Goal: Book appointment/travel/reservation

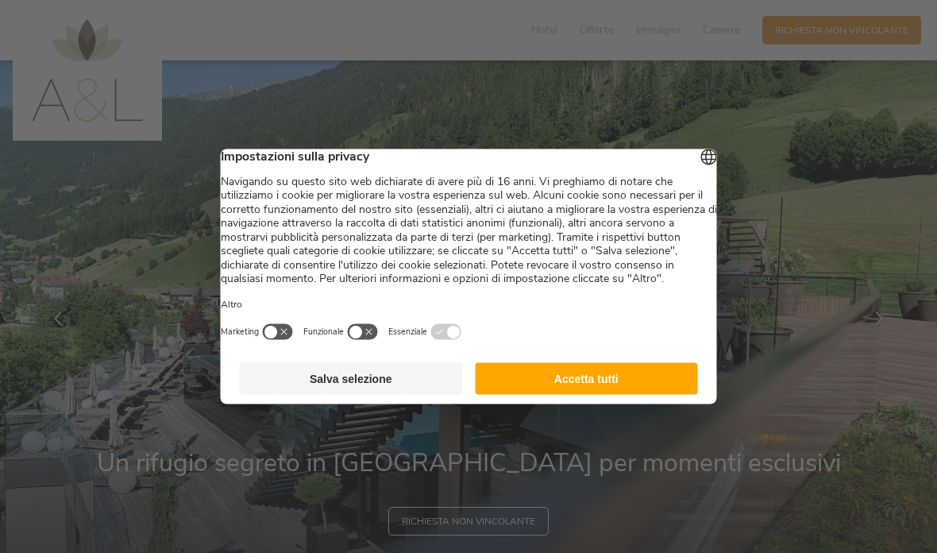
click at [605, 383] on button "Accetta tutti" at bounding box center [586, 379] width 223 height 32
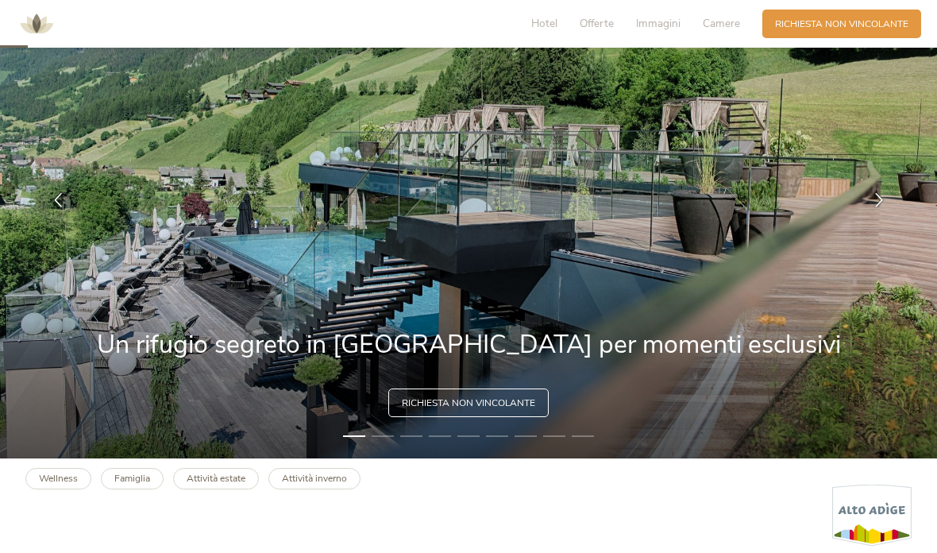
scroll to position [120, 0]
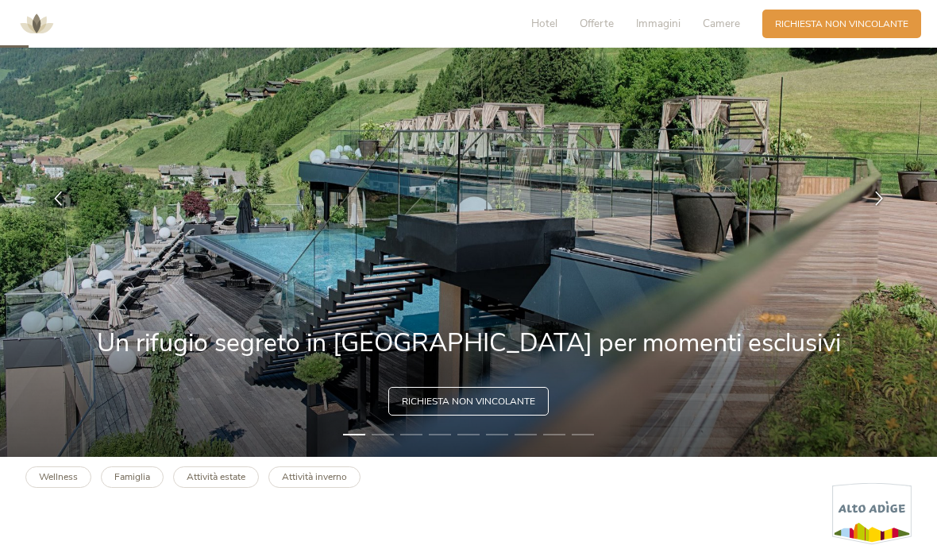
click at [496, 408] on span "Richiesta non vincolante" at bounding box center [468, 401] width 133 height 13
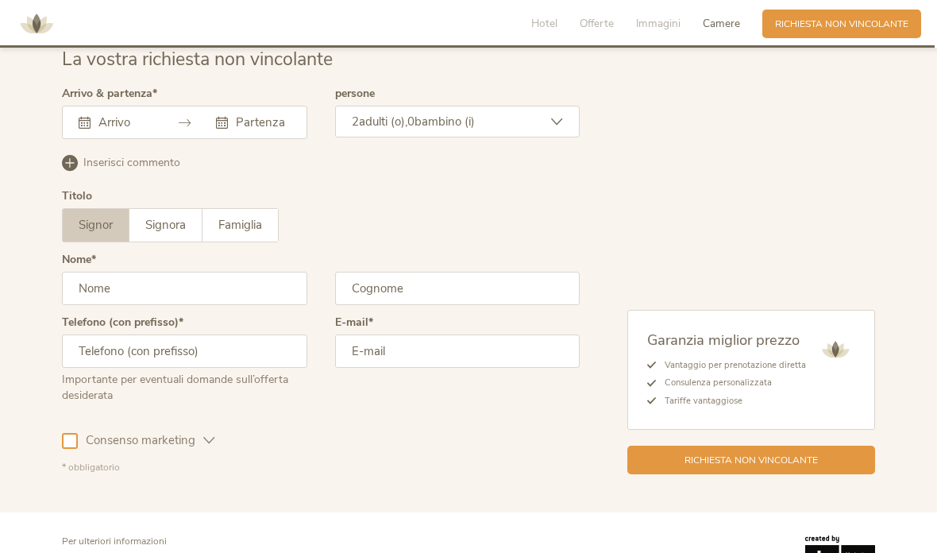
scroll to position [3966, 0]
click at [527, 40] on div "Hotel Offerte [PERSON_NAME] Camere Richiesta Richiesta non vincolante" at bounding box center [718, 23] width 412 height 35
click at [540, 25] on span "Hotel" at bounding box center [544, 23] width 26 height 15
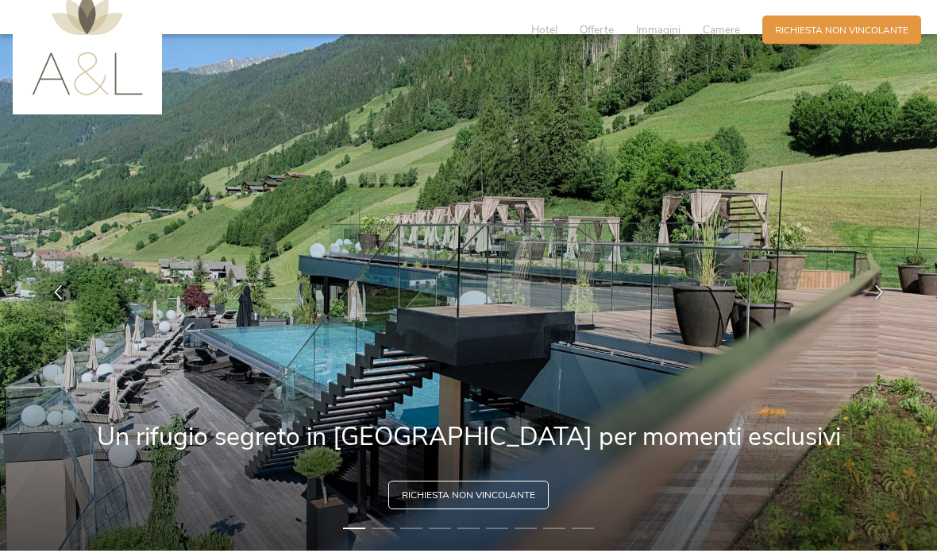
scroll to position [26, 0]
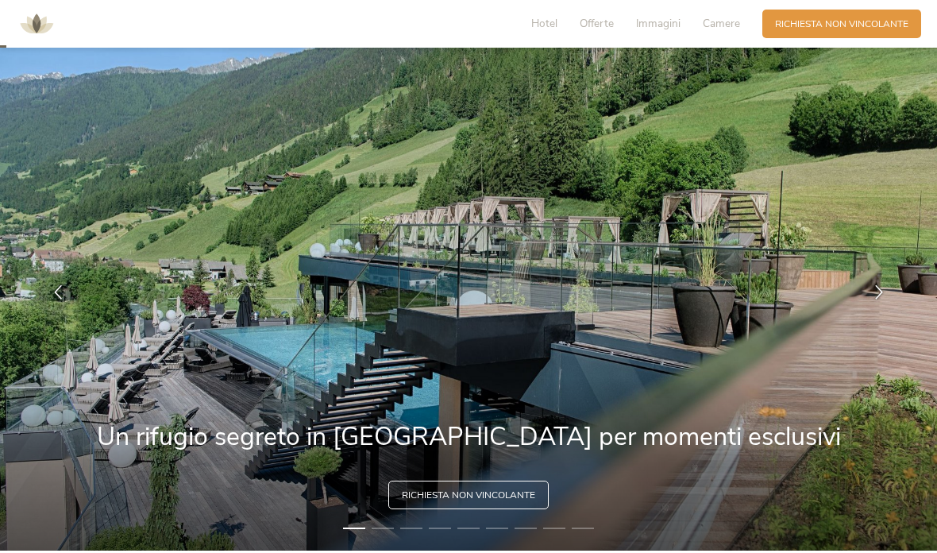
click at [877, 299] on icon at bounding box center [879, 292] width 14 height 14
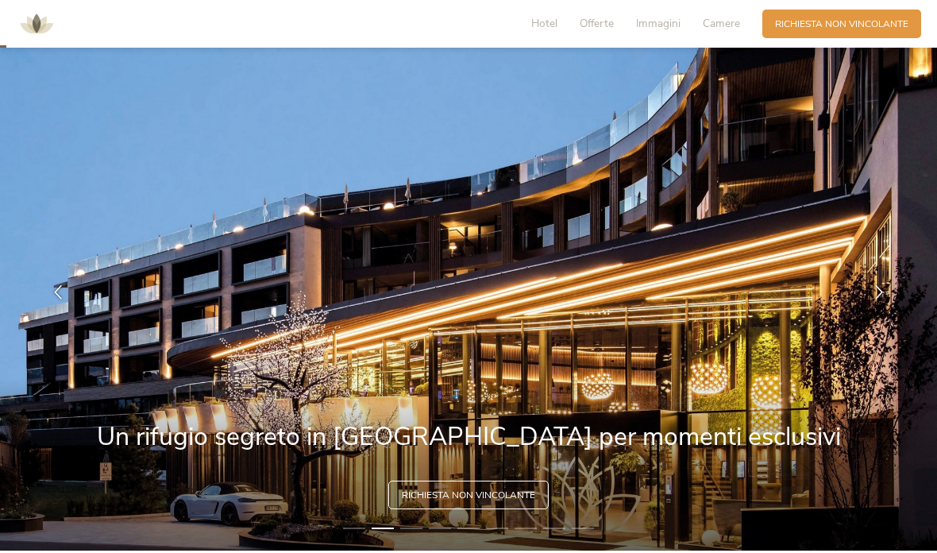
click at [878, 299] on icon at bounding box center [879, 292] width 14 height 14
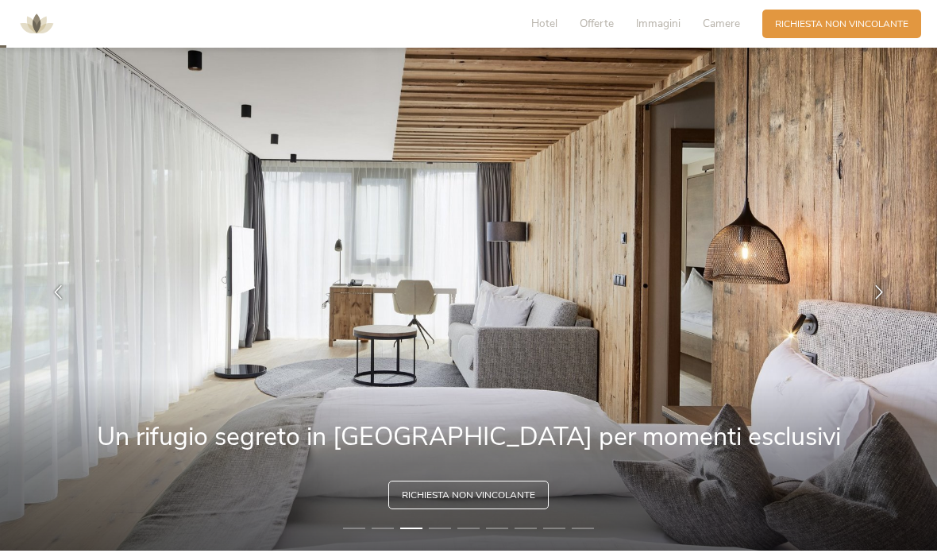
click at [877, 299] on icon at bounding box center [879, 292] width 14 height 14
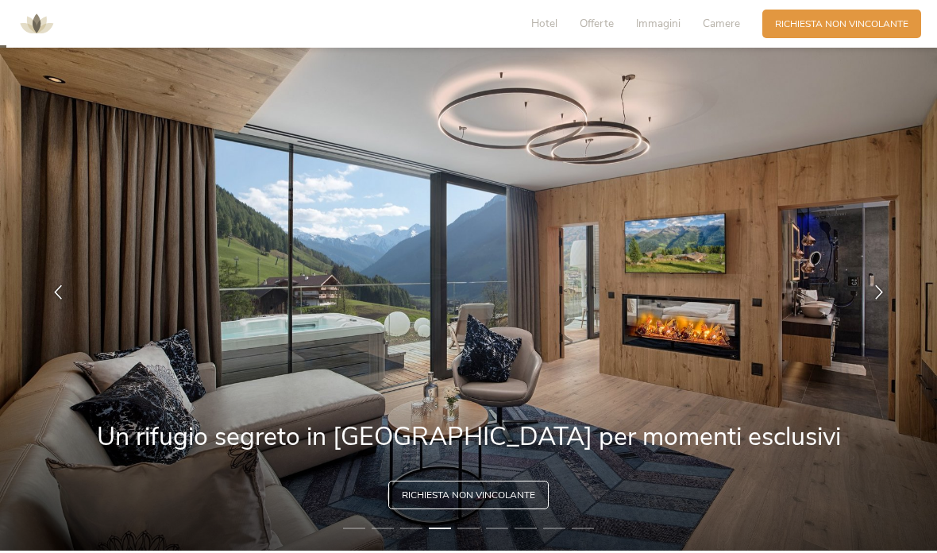
click at [880, 312] on div at bounding box center [879, 292] width 40 height 40
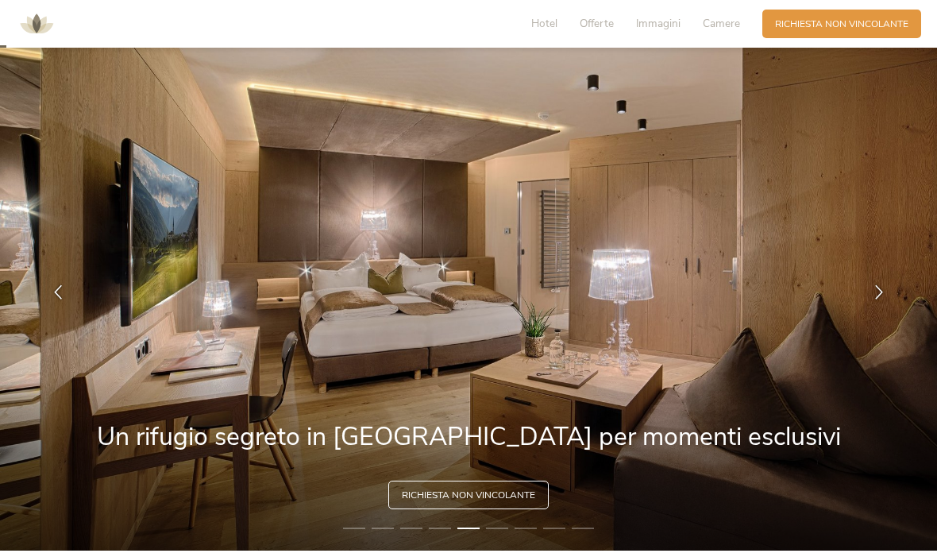
click at [873, 312] on div at bounding box center [879, 292] width 40 height 40
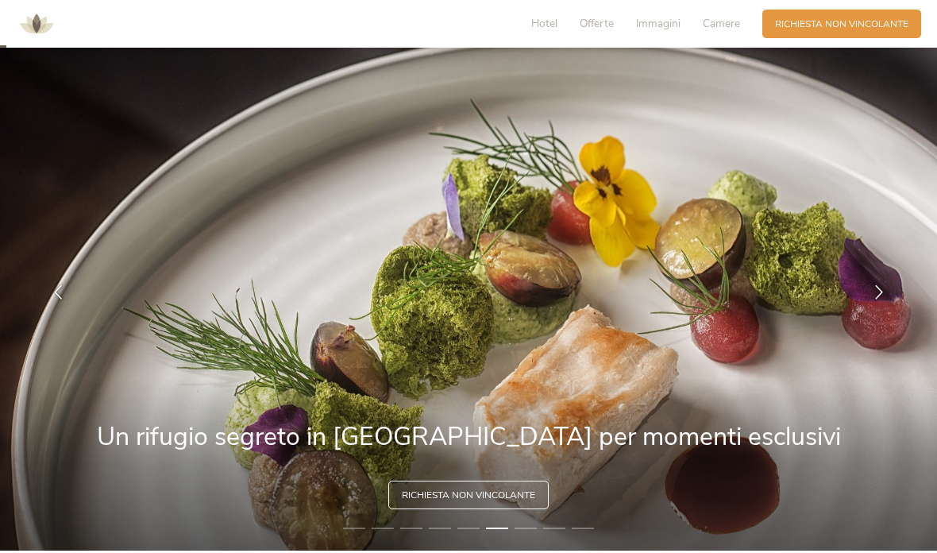
click at [877, 312] on div at bounding box center [879, 292] width 40 height 40
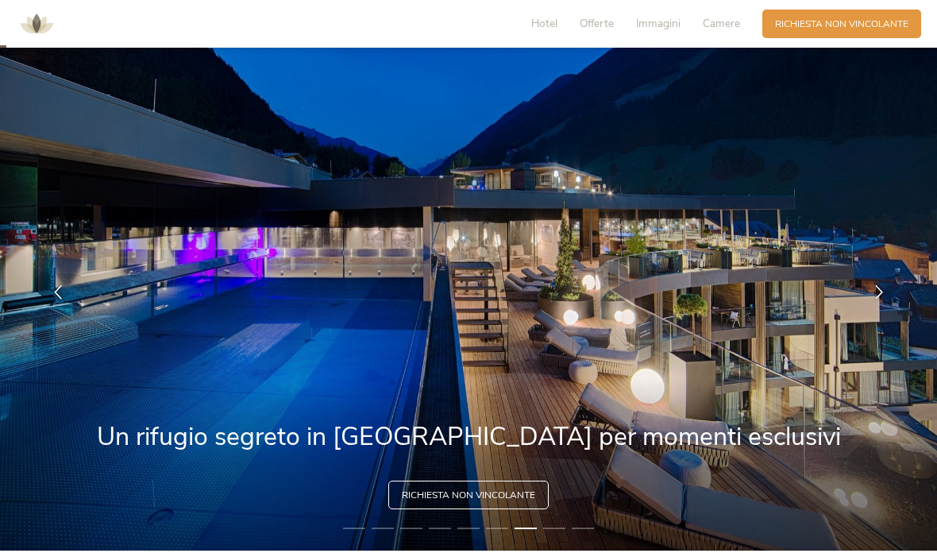
click at [877, 299] on icon at bounding box center [879, 292] width 14 height 14
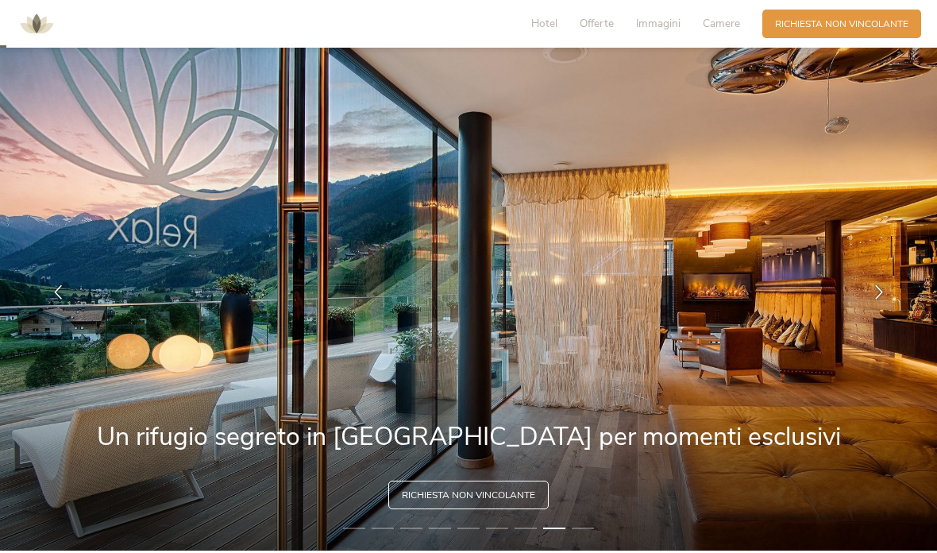
click at [871, 310] on div at bounding box center [879, 292] width 40 height 40
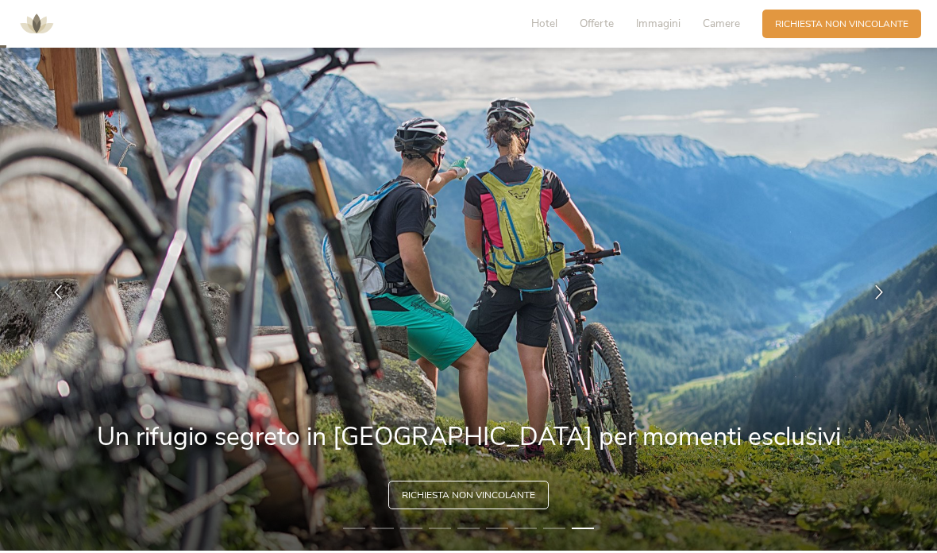
click at [870, 312] on div at bounding box center [879, 292] width 40 height 40
